Goal: Information Seeking & Learning: Check status

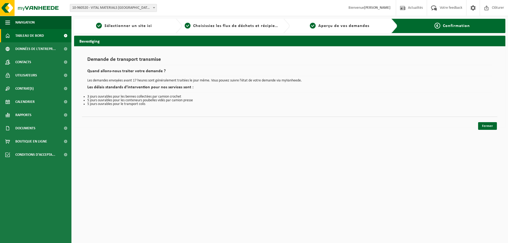
click at [30, 38] on span "Tableau de bord" at bounding box center [29, 35] width 29 height 13
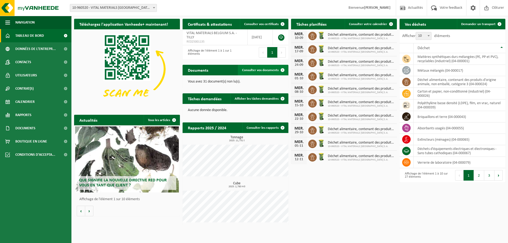
click at [275, 72] on span "Consulter vos documents" at bounding box center [260, 70] width 37 height 3
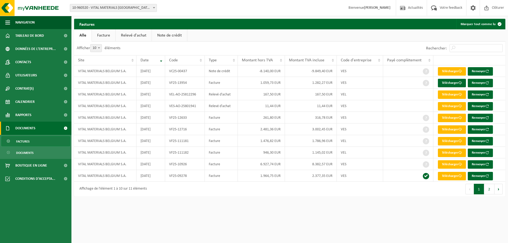
click at [171, 38] on link "Note de crédit" at bounding box center [169, 35] width 35 height 12
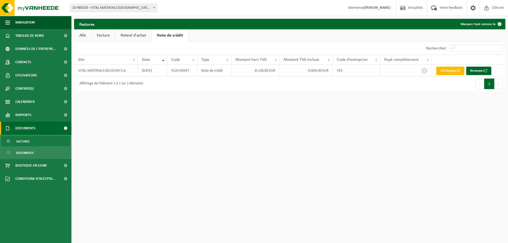
click at [142, 32] on link "Relevé d'achat" at bounding box center [133, 35] width 36 height 12
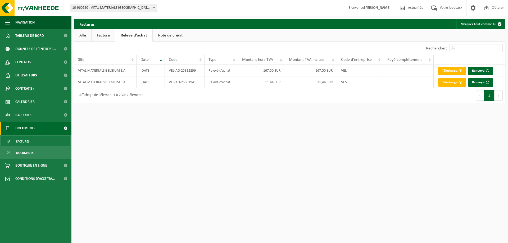
click at [102, 33] on link "Facture" at bounding box center [104, 35] width 24 height 12
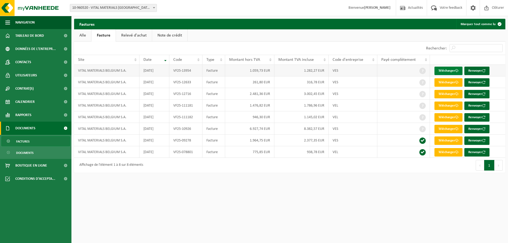
click at [444, 72] on link "Télécharger" at bounding box center [449, 71] width 28 height 8
click at [30, 120] on span "Rapports" at bounding box center [23, 115] width 16 height 13
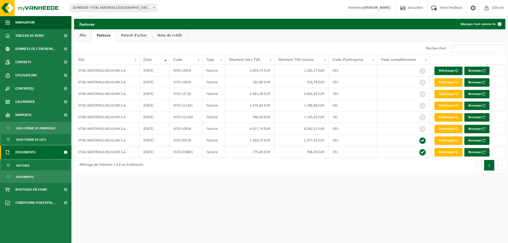
click at [29, 138] on span "Sous forme de liste" at bounding box center [31, 140] width 30 height 10
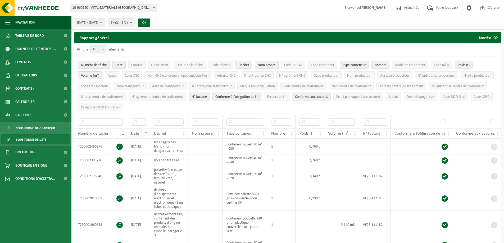
click at [144, 132] on th "Date" at bounding box center [138, 134] width 23 height 10
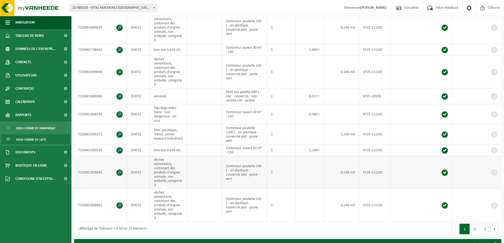
scroll to position [185, 0]
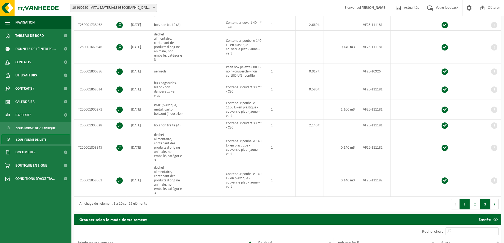
click at [484, 199] on button "3" at bounding box center [485, 204] width 10 height 11
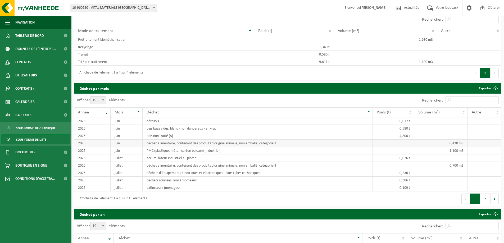
scroll to position [239, 0]
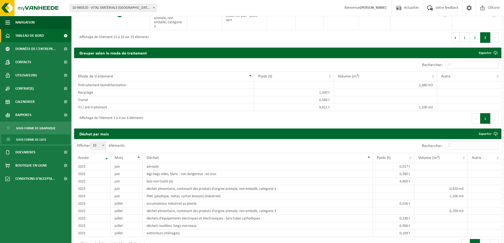
click at [36, 39] on span "Tableau de bord" at bounding box center [29, 35] width 29 height 13
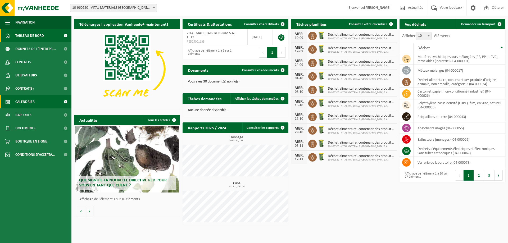
click at [26, 98] on span "Calendrier" at bounding box center [24, 101] width 19 height 13
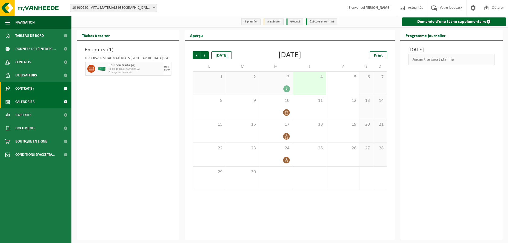
click at [17, 90] on span "Contrat(s)" at bounding box center [24, 88] width 18 height 13
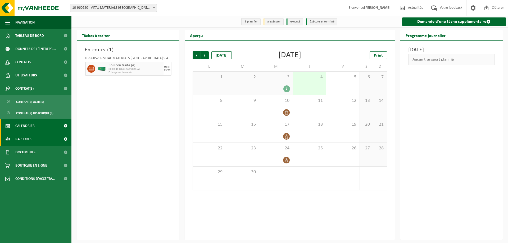
click at [23, 137] on span "Rapports" at bounding box center [23, 139] width 16 height 13
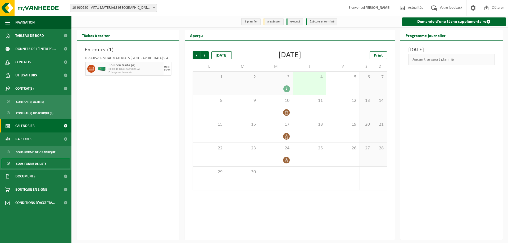
click at [45, 164] on span "Sous forme de liste" at bounding box center [31, 164] width 30 height 10
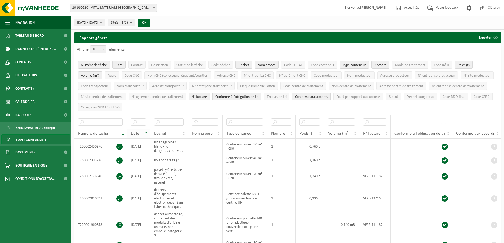
click at [145, 130] on th "Date" at bounding box center [138, 134] width 23 height 10
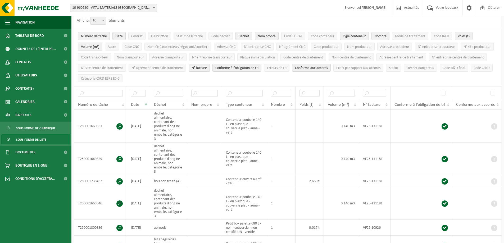
scroll to position [132, 0]
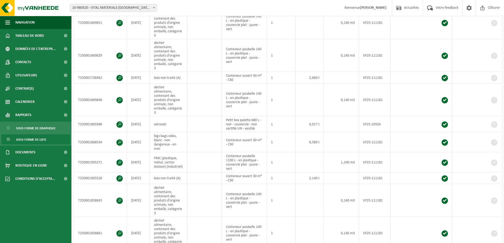
drag, startPoint x: 489, startPoint y: 234, endPoint x: 482, endPoint y: 234, distance: 6.9
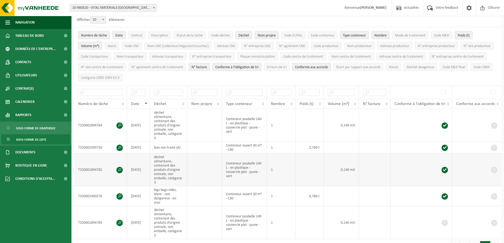
scroll to position [0, 0]
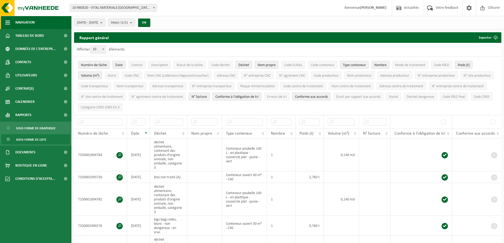
click at [20, 28] on span "Navigation" at bounding box center [24, 22] width 19 height 13
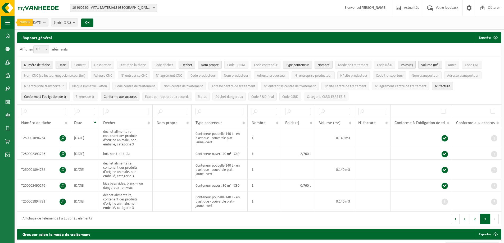
click at [7, 24] on span "button" at bounding box center [7, 22] width 5 height 13
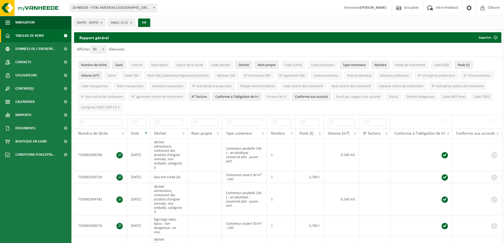
click at [21, 34] on span "Tableau de bord" at bounding box center [29, 35] width 29 height 13
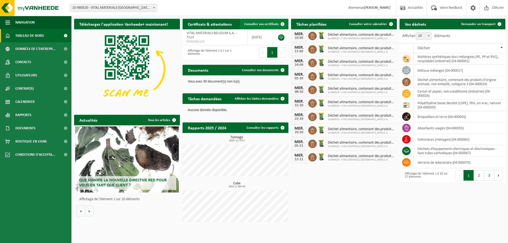
click at [274, 26] on link "Consulter vos certificats" at bounding box center [264, 24] width 48 height 11
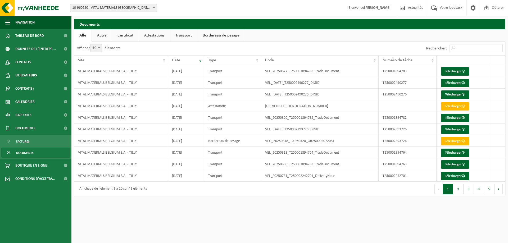
click at [158, 38] on link "Attestations" at bounding box center [154, 35] width 31 height 12
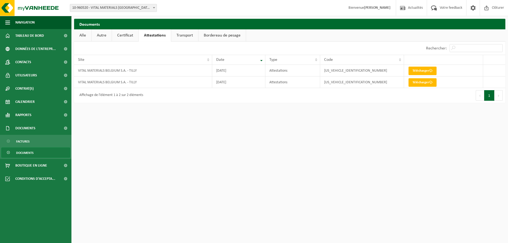
click at [129, 34] on link "Certificat" at bounding box center [125, 35] width 26 height 12
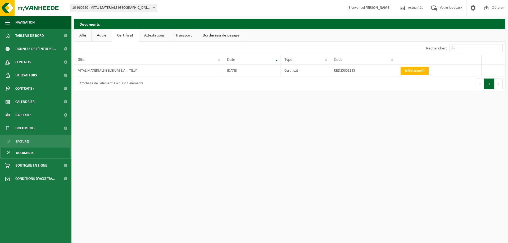
click at [97, 35] on link "Autre" at bounding box center [102, 35] width 20 height 12
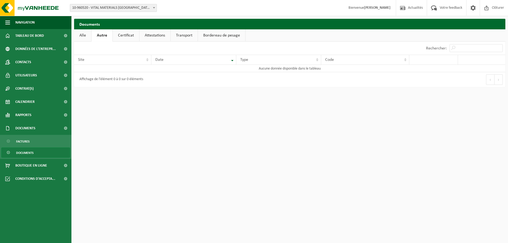
click at [86, 35] on link "Alle" at bounding box center [82, 35] width 17 height 12
